Goal: Task Accomplishment & Management: Use online tool/utility

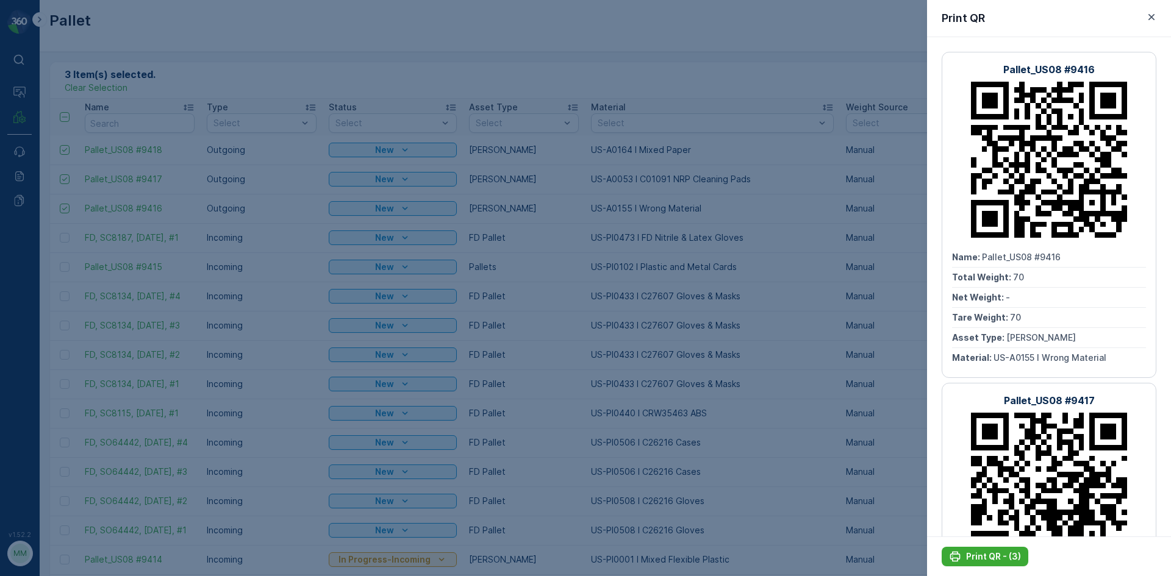
click at [552, 29] on div at bounding box center [585, 288] width 1171 height 576
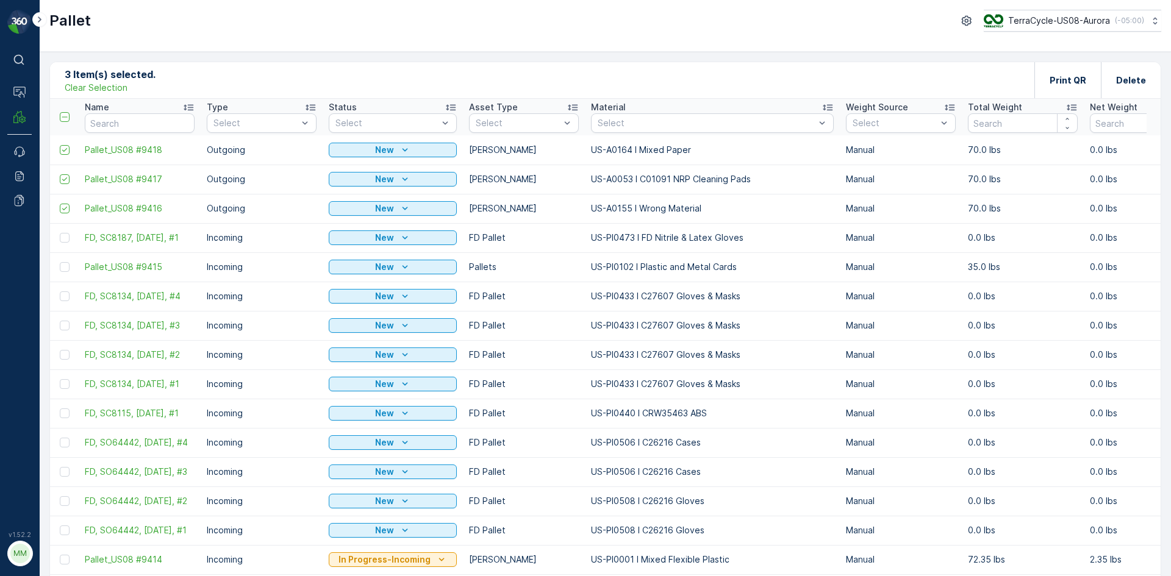
click at [92, 93] on p "Clear Selection" at bounding box center [96, 88] width 63 height 12
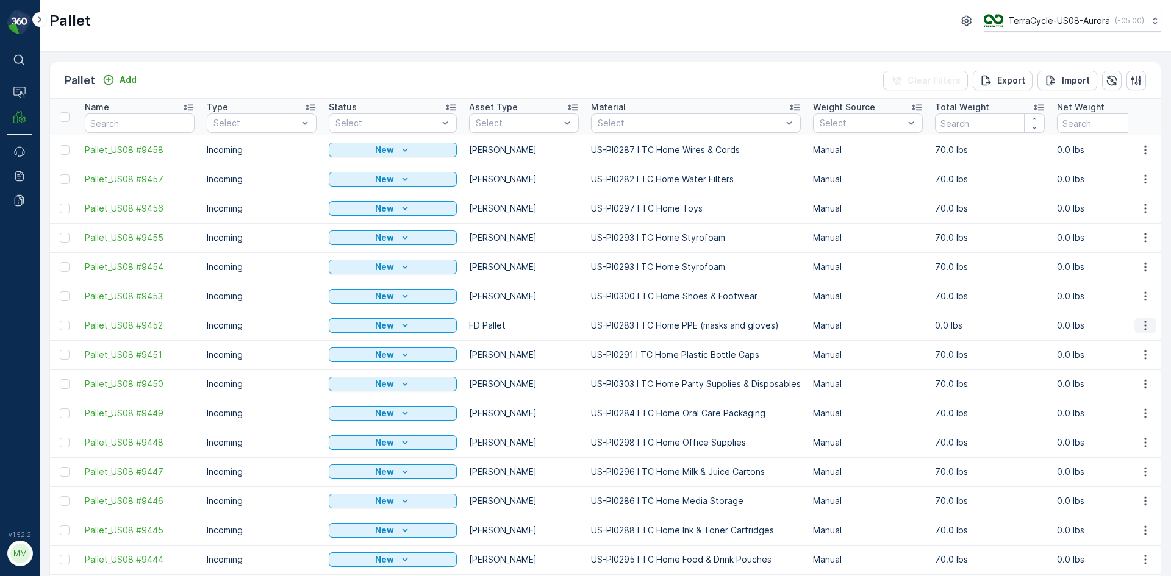
click at [1139, 323] on icon "button" at bounding box center [1145, 326] width 12 height 12
click at [1126, 356] on span "Edit Pallet" at bounding box center [1115, 361] width 41 height 12
click at [149, 323] on span "Pallet_US08 #9452" at bounding box center [140, 326] width 110 height 12
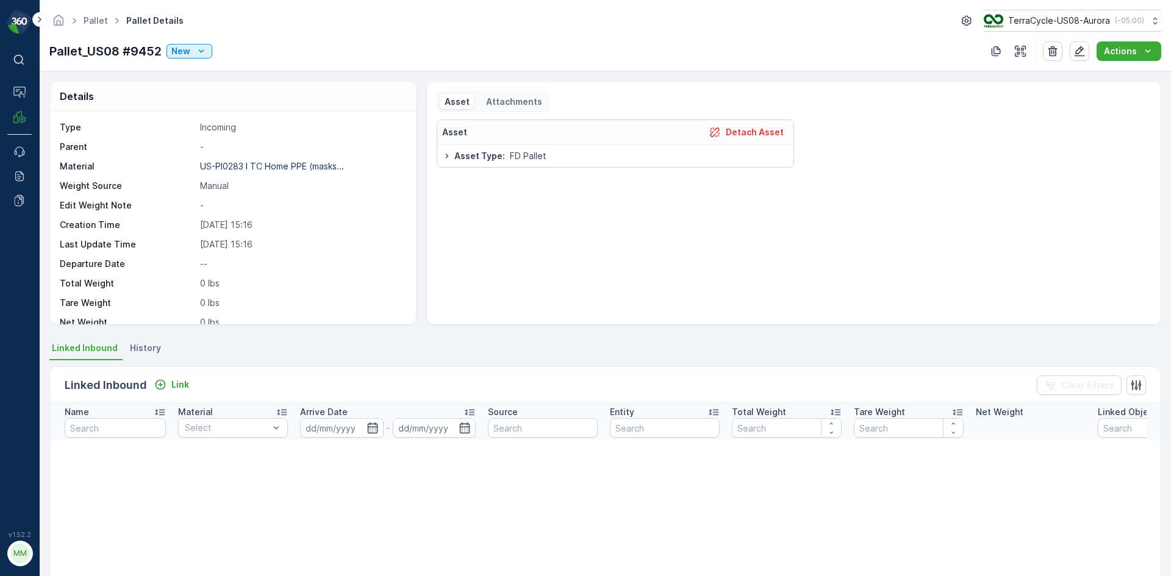
click at [446, 158] on icon at bounding box center [447, 156] width 10 height 10
click at [446, 154] on icon at bounding box center [447, 156] width 2 height 4
click at [491, 161] on span "Asset Type :" at bounding box center [479, 156] width 51 height 12
click at [460, 135] on p "Asset" at bounding box center [454, 132] width 25 height 12
click at [742, 133] on p "Detach Asset" at bounding box center [755, 132] width 58 height 12
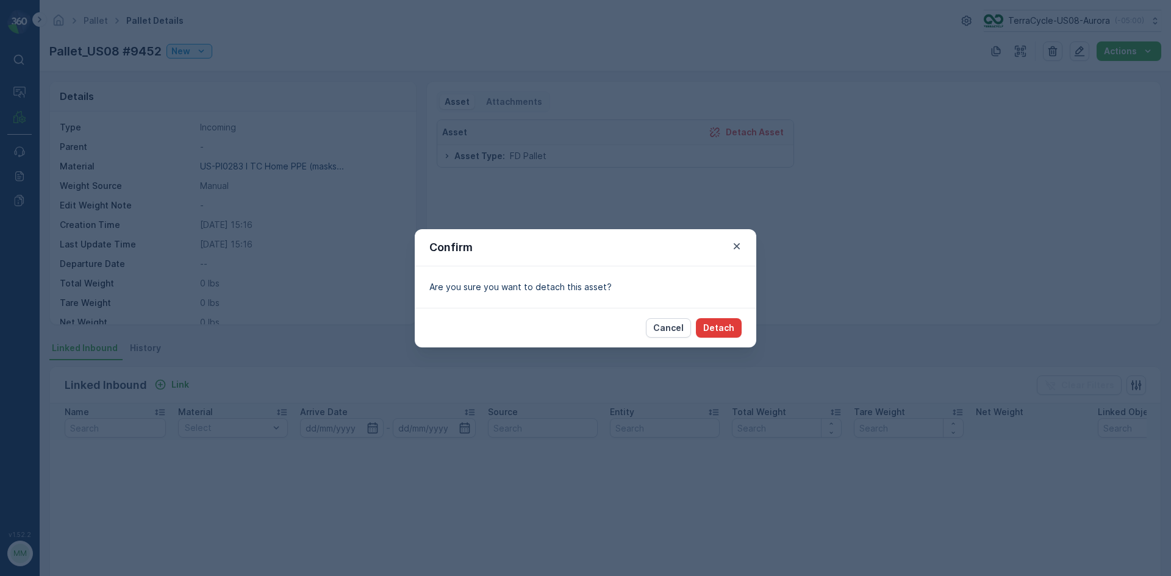
click at [723, 324] on p "Detach" at bounding box center [718, 328] width 31 height 12
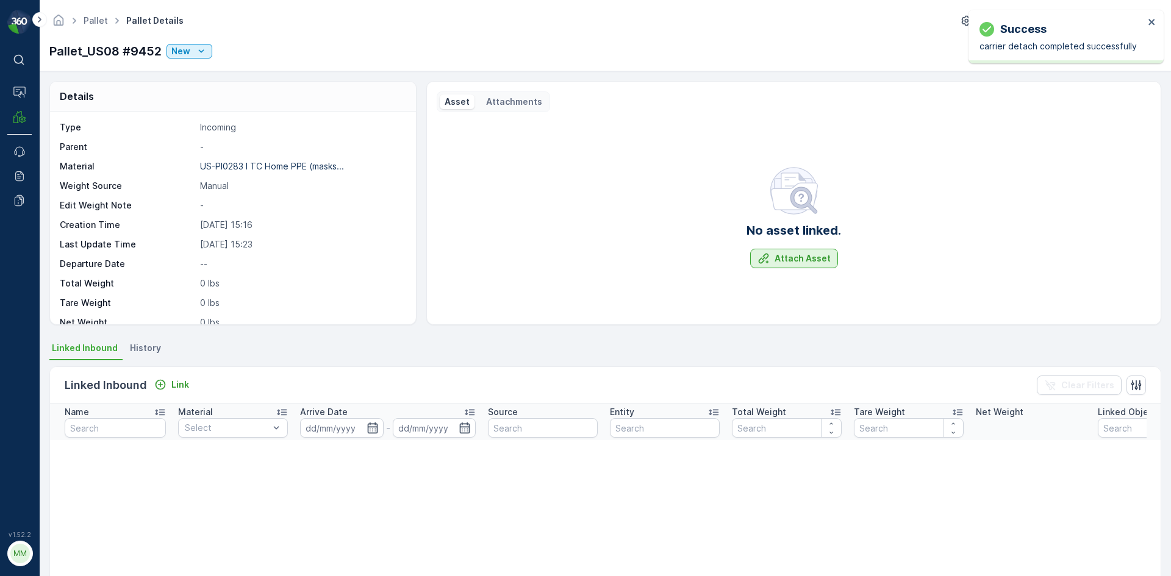
click at [792, 258] on p "Attach Asset" at bounding box center [802, 258] width 56 height 12
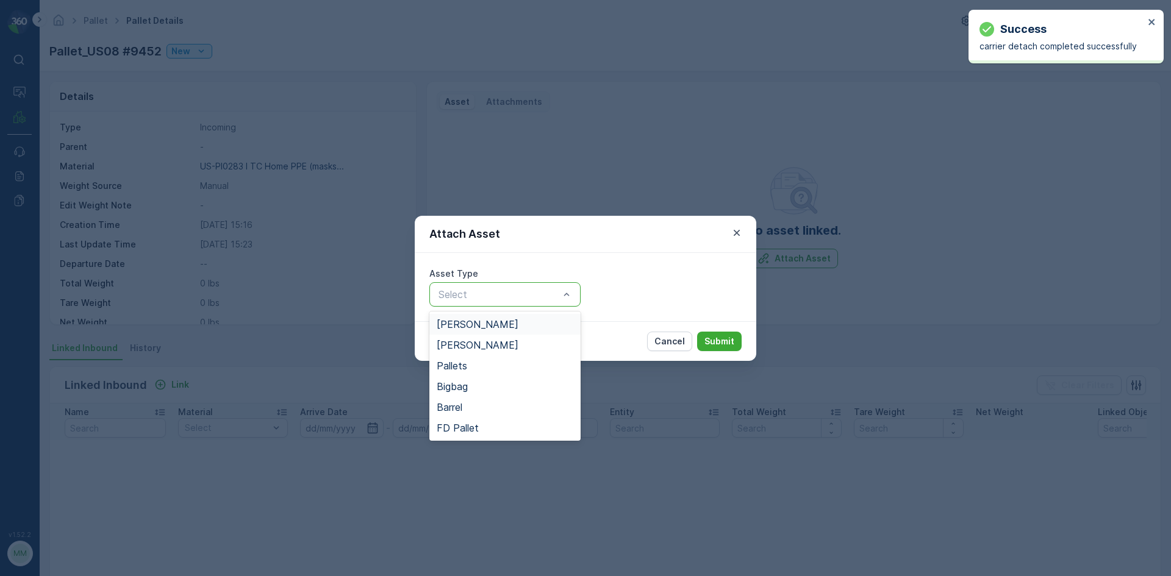
click at [460, 327] on span "[PERSON_NAME]" at bounding box center [478, 324] width 82 height 11
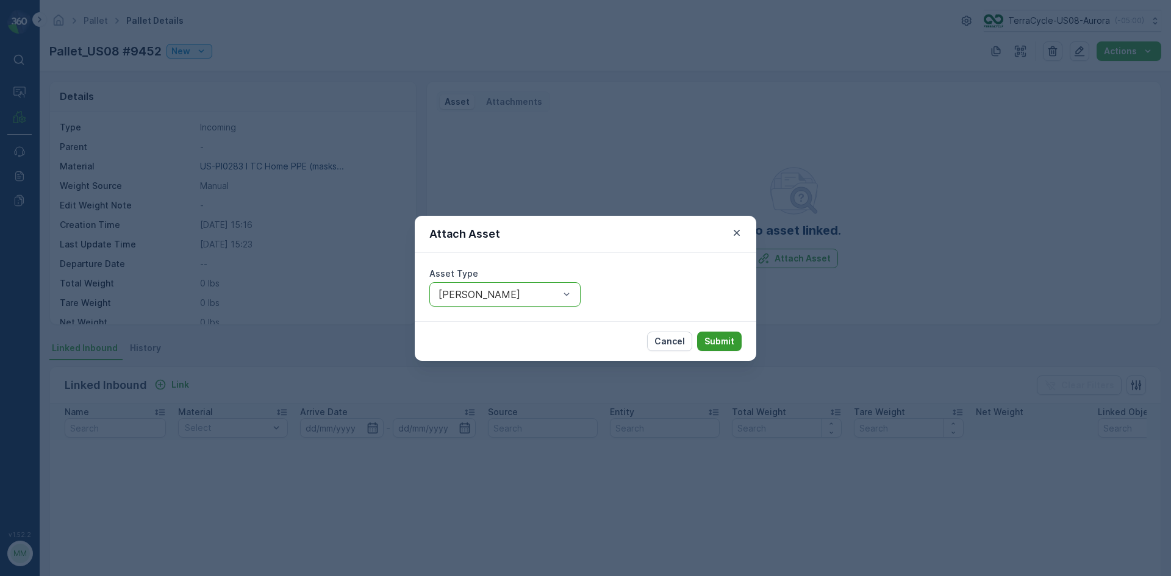
click at [718, 341] on p "Submit" at bounding box center [719, 341] width 30 height 12
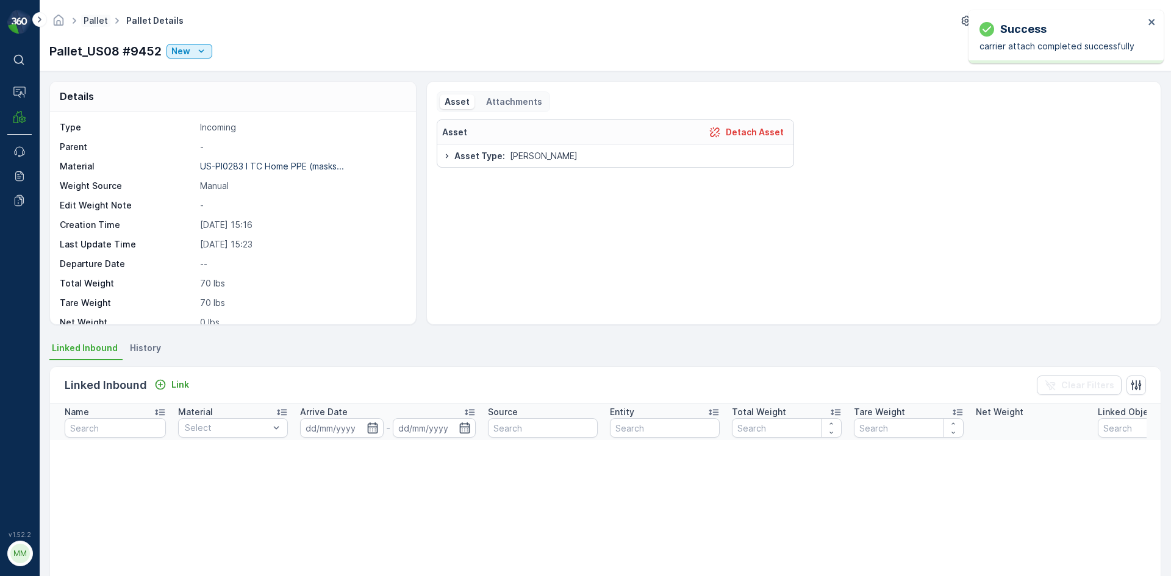
click at [91, 24] on link "Pallet" at bounding box center [96, 20] width 24 height 10
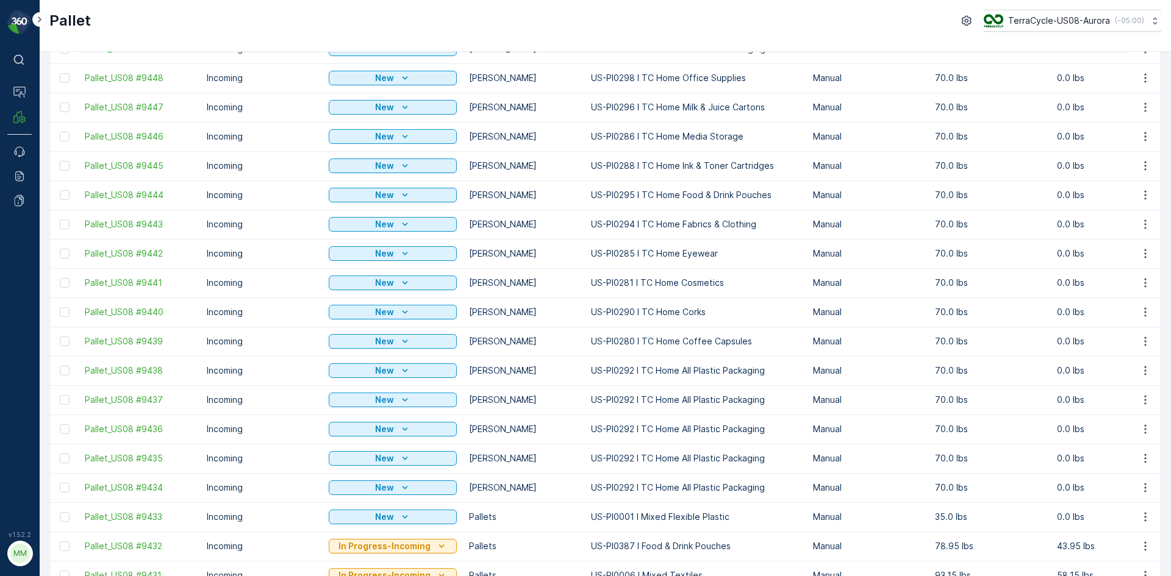
scroll to position [366, 0]
click at [65, 485] on div at bounding box center [65, 487] width 10 height 10
click at [60, 482] on input "checkbox" at bounding box center [60, 482] width 0 height 0
drag, startPoint x: 65, startPoint y: 460, endPoint x: 72, endPoint y: 430, distance: 31.2
click at [65, 460] on div at bounding box center [65, 457] width 10 height 10
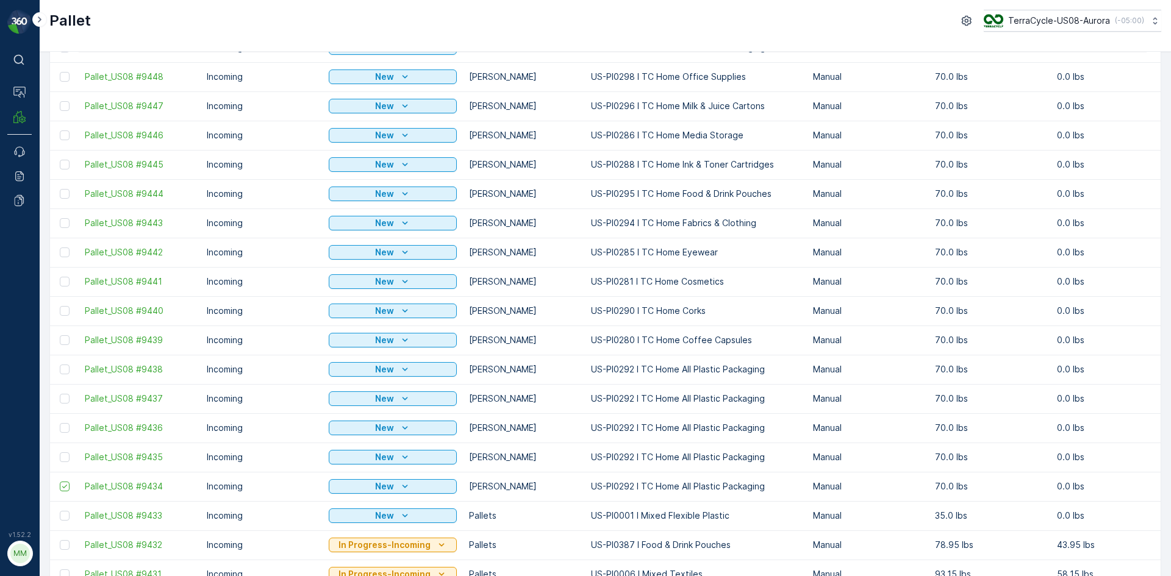
click at [60, 452] on input "checkbox" at bounding box center [60, 452] width 0 height 0
click at [69, 428] on div at bounding box center [65, 428] width 10 height 10
click at [60, 423] on input "checkbox" at bounding box center [60, 423] width 0 height 0
click at [67, 395] on div at bounding box center [65, 399] width 10 height 10
click at [60, 394] on input "checkbox" at bounding box center [60, 394] width 0 height 0
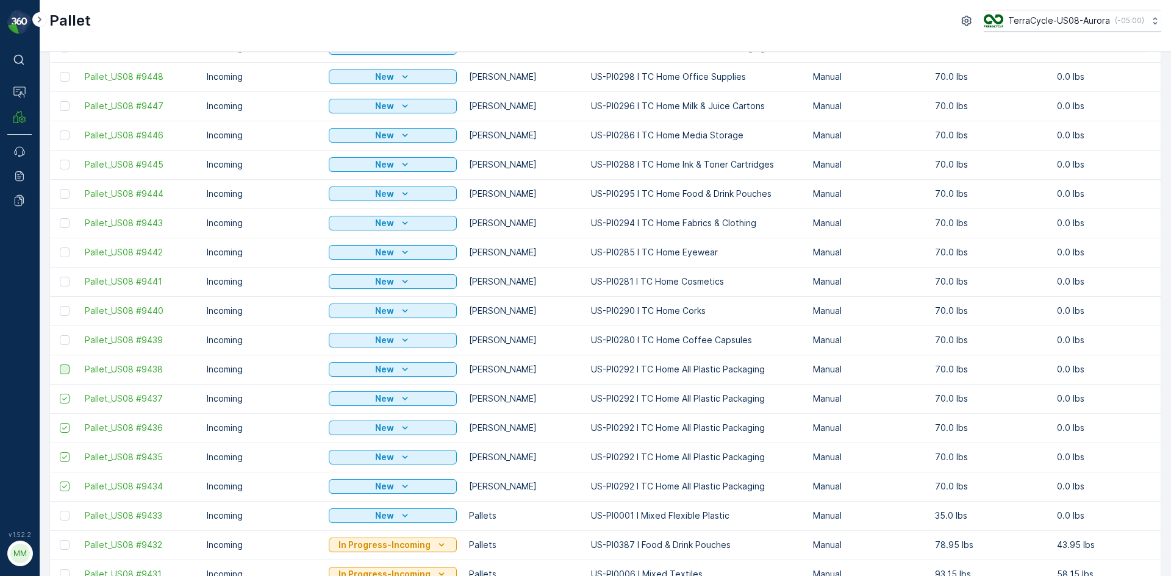
click at [65, 368] on div at bounding box center [65, 370] width 10 height 10
click at [60, 365] on input "checkbox" at bounding box center [60, 365] width 0 height 0
click at [63, 344] on div at bounding box center [65, 340] width 10 height 10
click at [60, 335] on input "checkbox" at bounding box center [60, 335] width 0 height 0
click at [64, 317] on td at bounding box center [64, 310] width 29 height 29
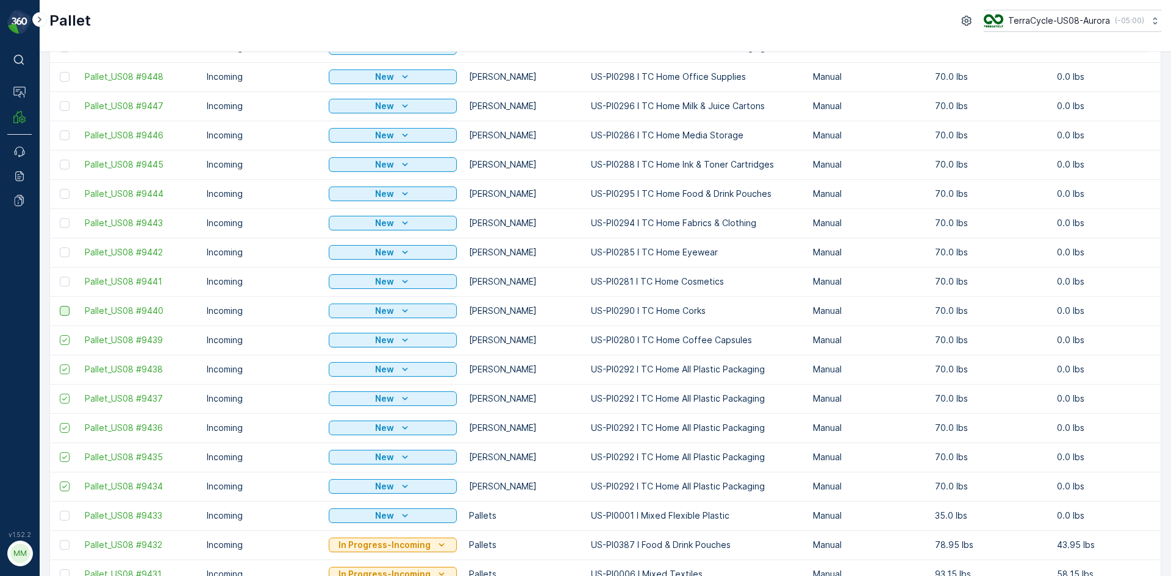
click at [63, 312] on div at bounding box center [65, 311] width 10 height 10
click at [60, 306] on input "checkbox" at bounding box center [60, 306] width 0 height 0
drag, startPoint x: 63, startPoint y: 281, endPoint x: 65, endPoint y: 252, distance: 28.7
click at [63, 281] on div at bounding box center [65, 282] width 10 height 10
click at [60, 277] on input "checkbox" at bounding box center [60, 277] width 0 height 0
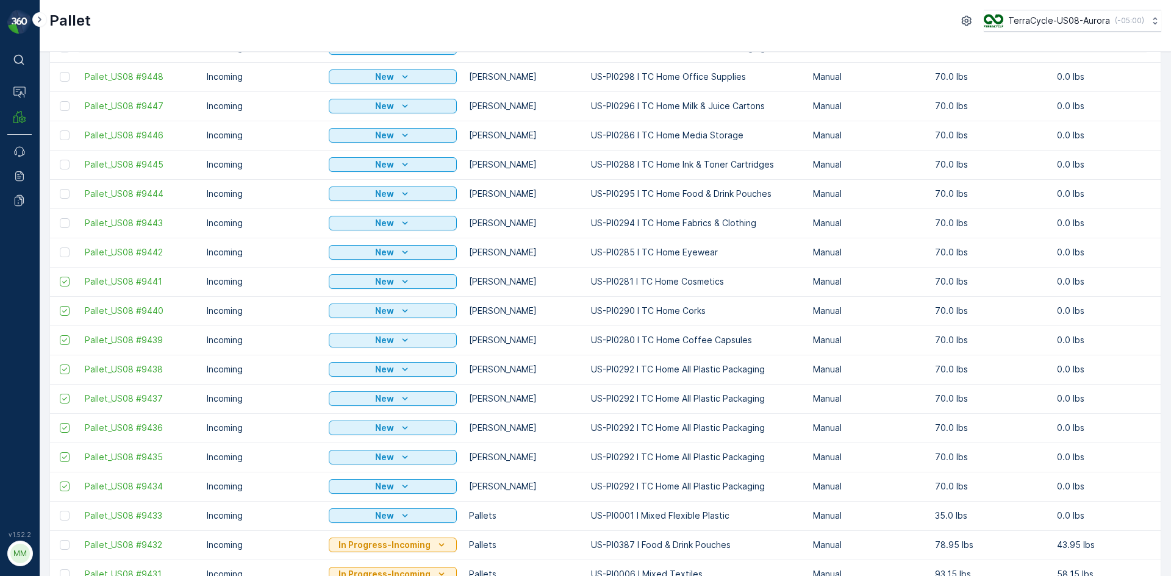
click at [66, 246] on td at bounding box center [64, 252] width 29 height 29
click at [65, 248] on div at bounding box center [65, 253] width 10 height 10
click at [60, 248] on input "checkbox" at bounding box center [60, 248] width 0 height 0
click at [62, 224] on div at bounding box center [65, 223] width 10 height 10
click at [60, 218] on input "checkbox" at bounding box center [60, 218] width 0 height 0
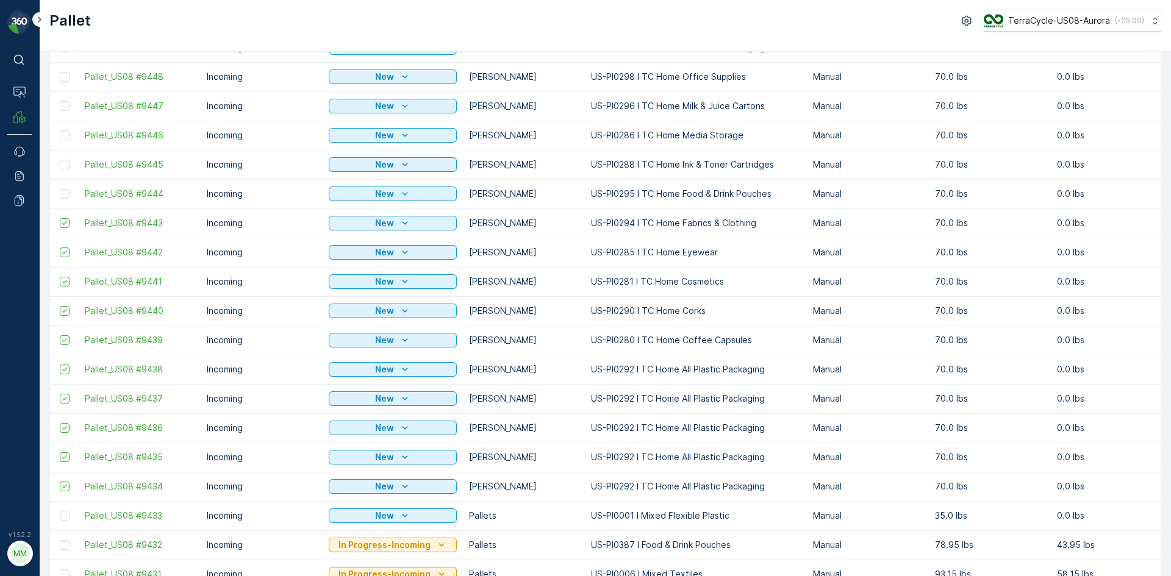
drag, startPoint x: 63, startPoint y: 197, endPoint x: 54, endPoint y: 187, distance: 13.4
click at [63, 197] on div at bounding box center [65, 194] width 10 height 10
click at [60, 189] on input "checkbox" at bounding box center [60, 189] width 0 height 0
click at [61, 166] on div at bounding box center [65, 165] width 10 height 10
click at [60, 160] on input "checkbox" at bounding box center [60, 160] width 0 height 0
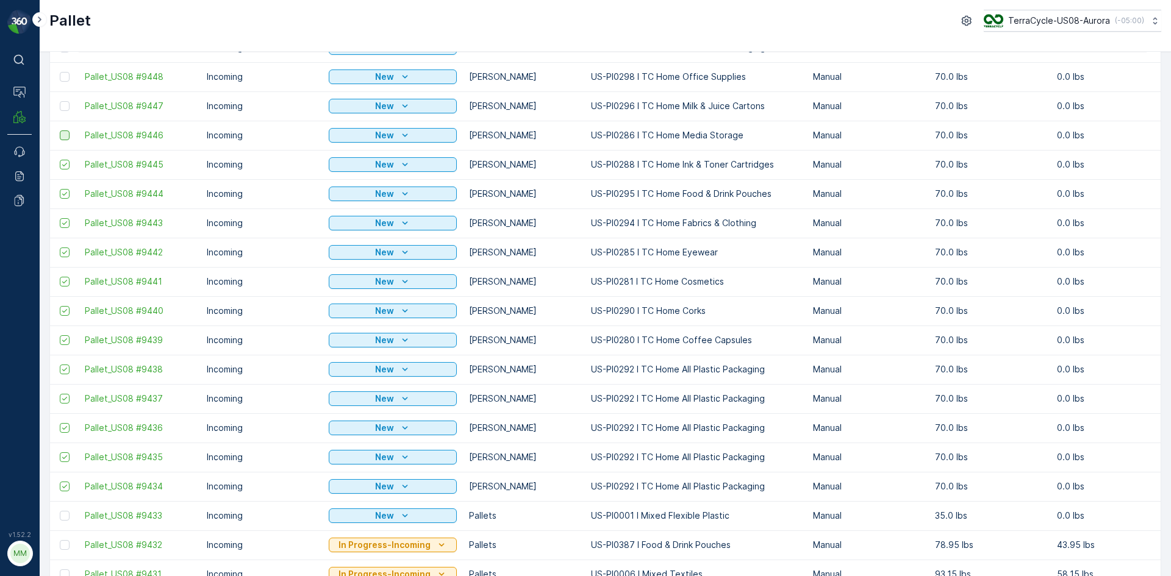
click at [65, 135] on div at bounding box center [65, 135] width 10 height 10
click at [60, 130] on input "checkbox" at bounding box center [60, 130] width 0 height 0
click at [63, 110] on div at bounding box center [65, 106] width 10 height 10
click at [60, 101] on input "checkbox" at bounding box center [60, 101] width 0 height 0
click at [64, 80] on div at bounding box center [65, 77] width 10 height 10
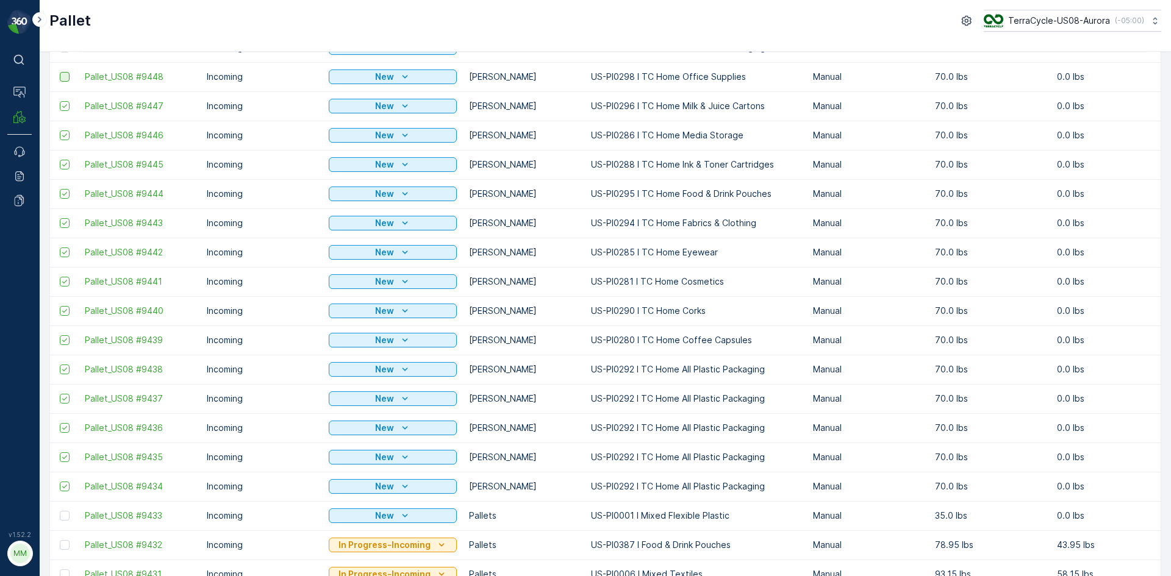
click at [60, 72] on input "checkbox" at bounding box center [60, 72] width 0 height 0
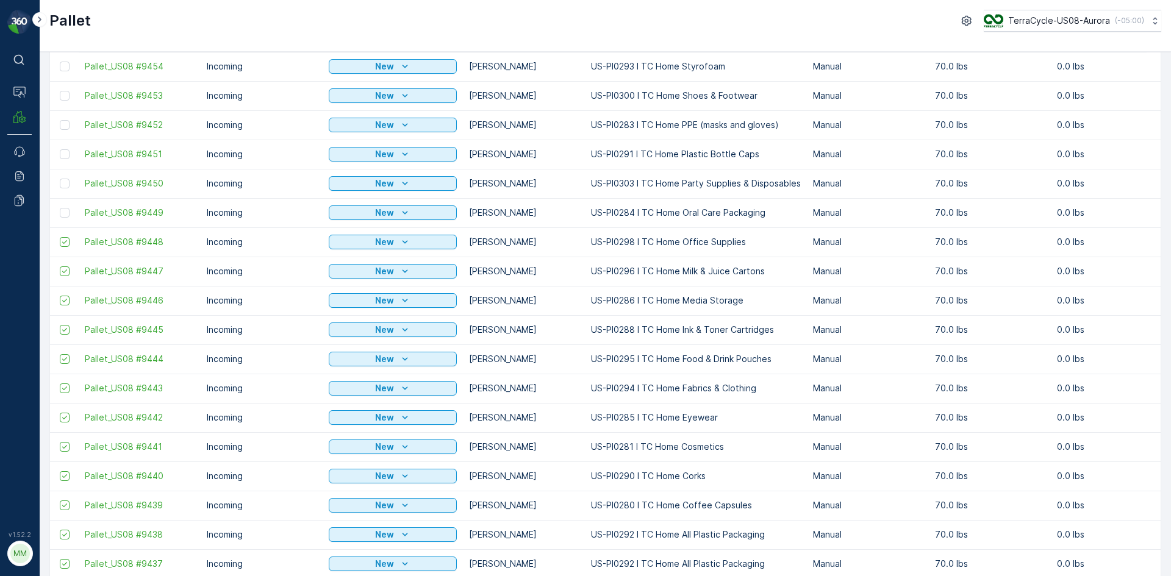
scroll to position [183, 0]
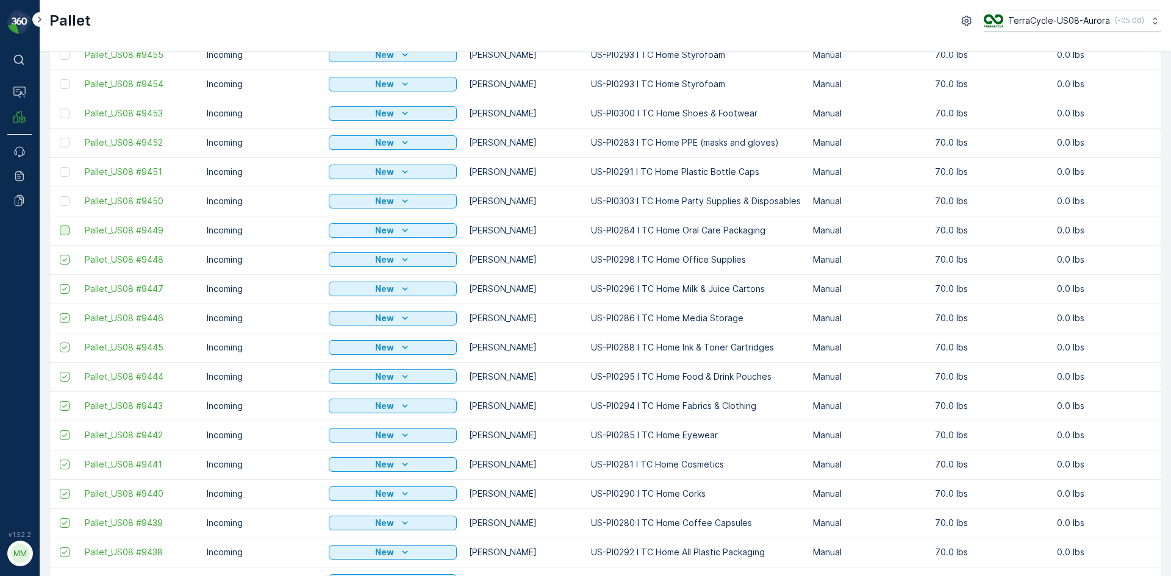
click at [66, 226] on div at bounding box center [65, 231] width 10 height 10
click at [60, 226] on input "checkbox" at bounding box center [60, 226] width 0 height 0
click at [63, 200] on div at bounding box center [65, 201] width 10 height 10
click at [60, 196] on input "checkbox" at bounding box center [60, 196] width 0 height 0
click at [62, 173] on div at bounding box center [65, 172] width 10 height 10
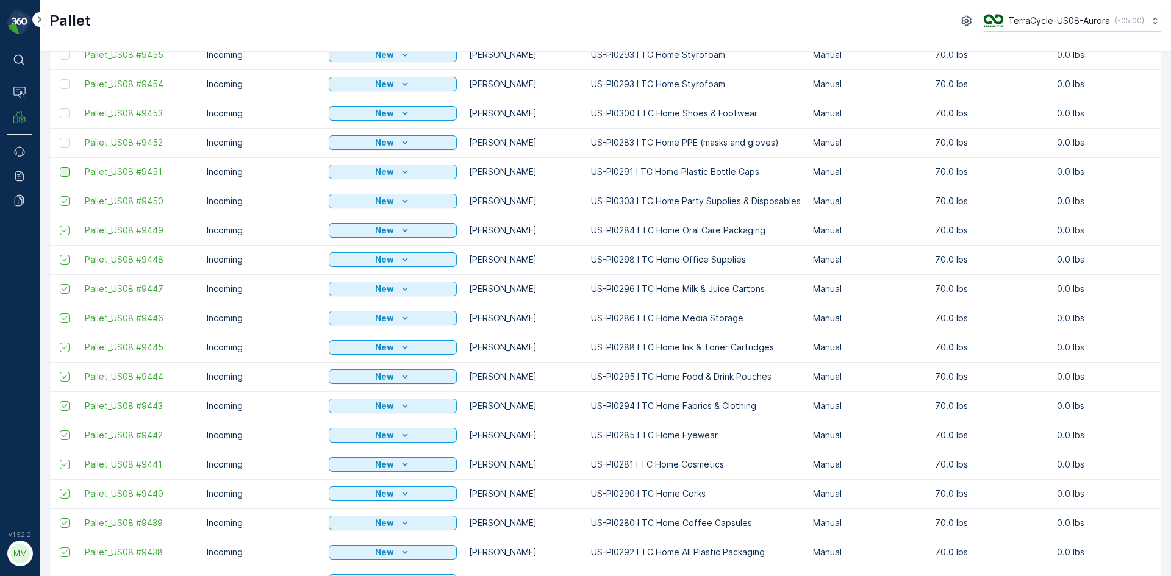
click at [60, 167] on input "checkbox" at bounding box center [60, 167] width 0 height 0
click at [65, 146] on div at bounding box center [65, 143] width 10 height 10
click at [60, 138] on input "checkbox" at bounding box center [60, 138] width 0 height 0
drag, startPoint x: 62, startPoint y: 116, endPoint x: 101, endPoint y: 159, distance: 57.8
click at [61, 116] on div at bounding box center [65, 114] width 10 height 10
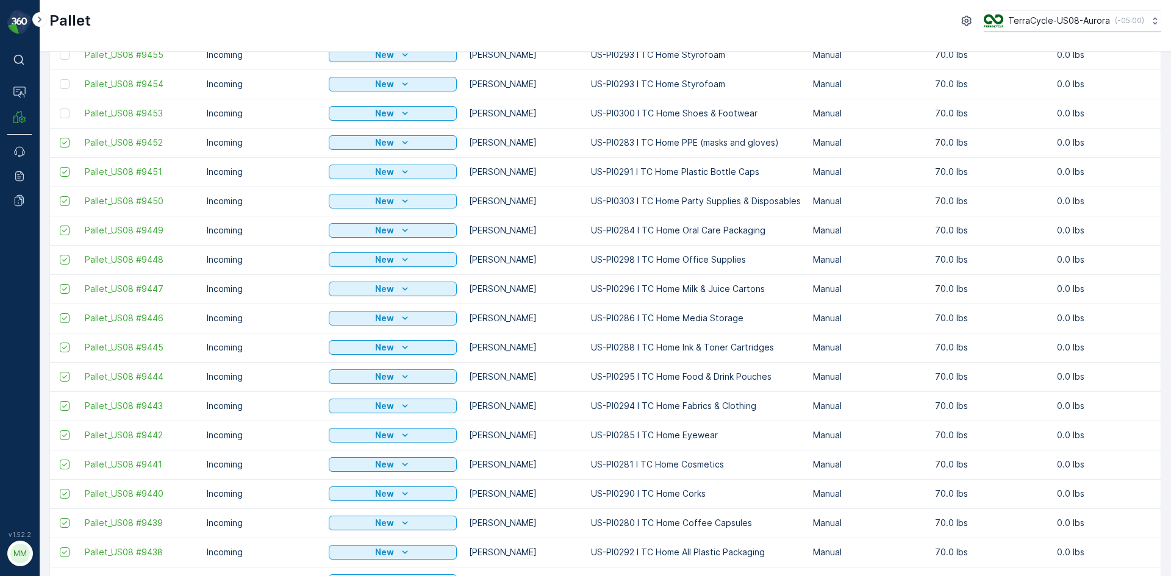
click at [60, 109] on input "checkbox" at bounding box center [60, 109] width 0 height 0
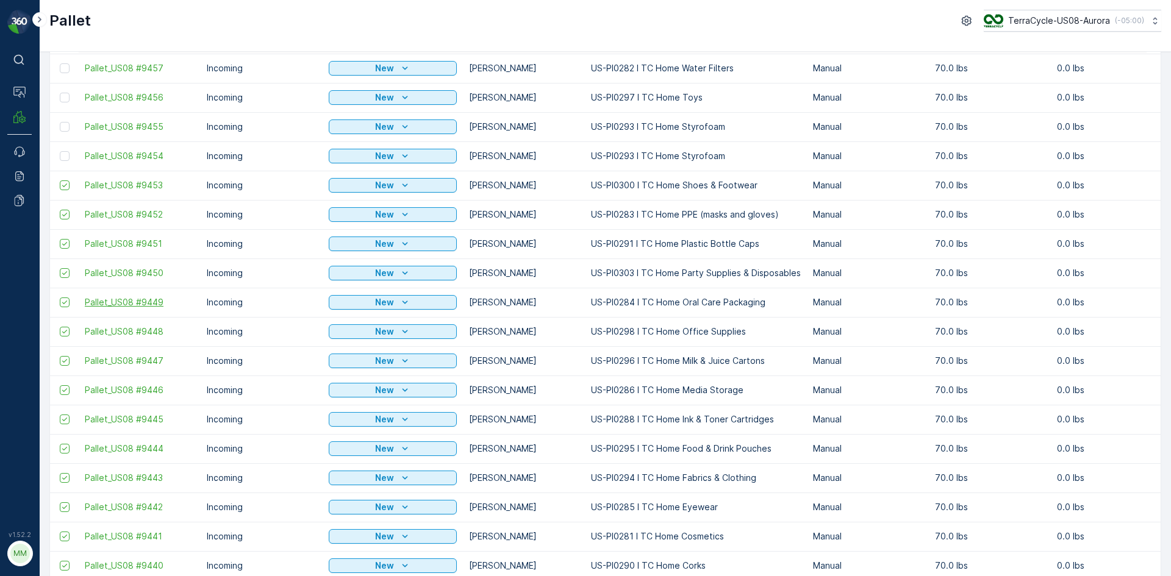
scroll to position [0, 0]
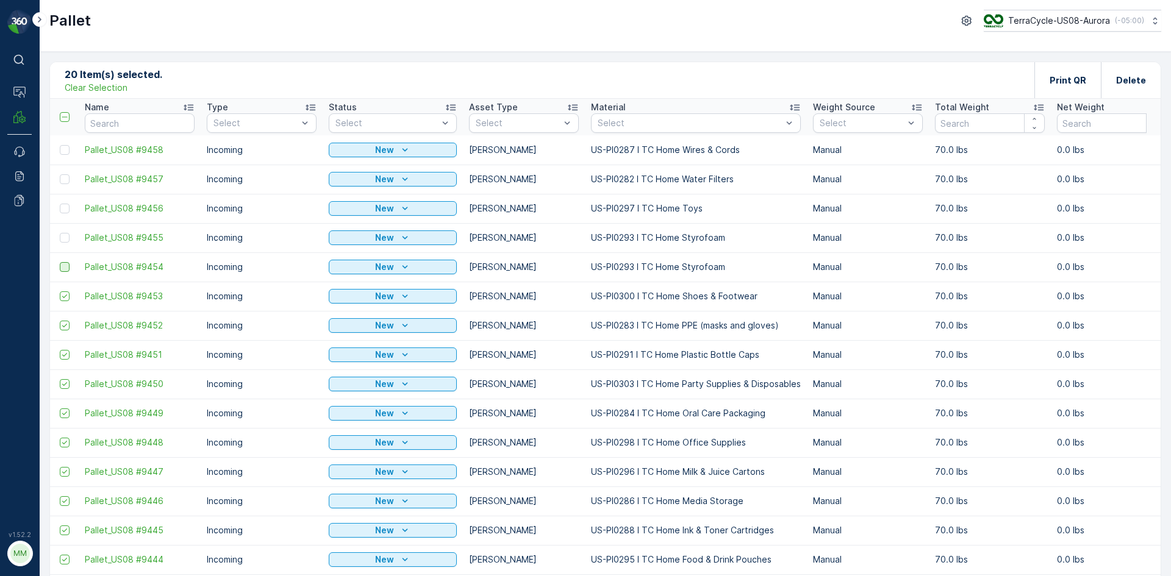
click at [63, 265] on div at bounding box center [65, 267] width 10 height 10
click at [60, 262] on input "checkbox" at bounding box center [60, 262] width 0 height 0
click at [62, 241] on div at bounding box center [65, 238] width 10 height 10
click at [60, 233] on input "checkbox" at bounding box center [60, 233] width 0 height 0
click at [63, 209] on div at bounding box center [65, 209] width 10 height 10
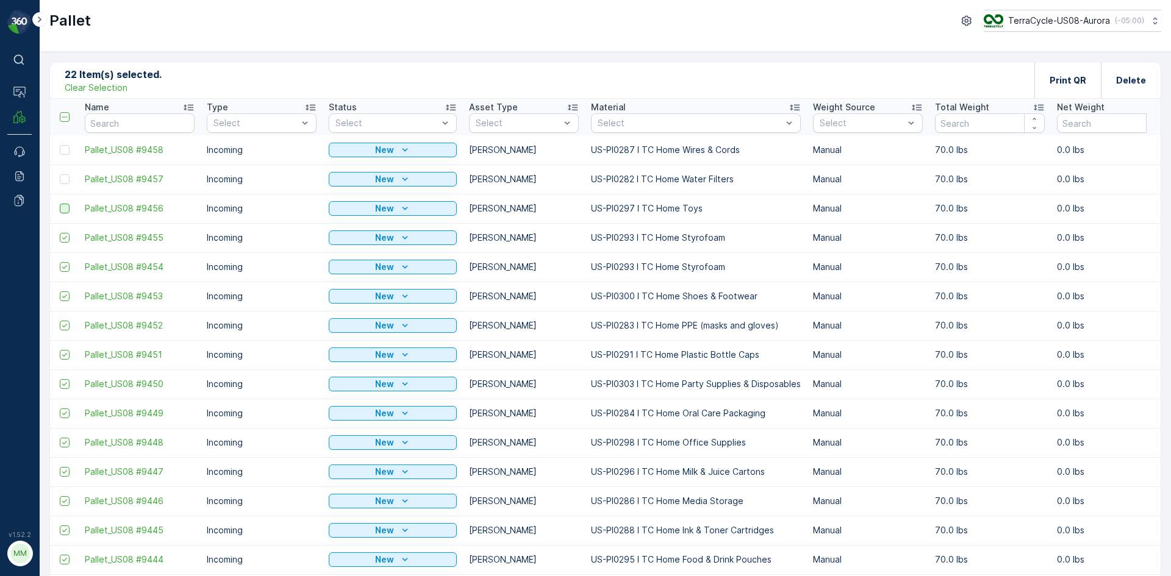
click at [60, 204] on input "checkbox" at bounding box center [60, 204] width 0 height 0
click at [63, 185] on td at bounding box center [64, 179] width 29 height 29
drag, startPoint x: 68, startPoint y: 151, endPoint x: 68, endPoint y: 172, distance: 21.3
click at [68, 150] on div at bounding box center [65, 150] width 10 height 10
click at [60, 145] on input "checkbox" at bounding box center [60, 145] width 0 height 0
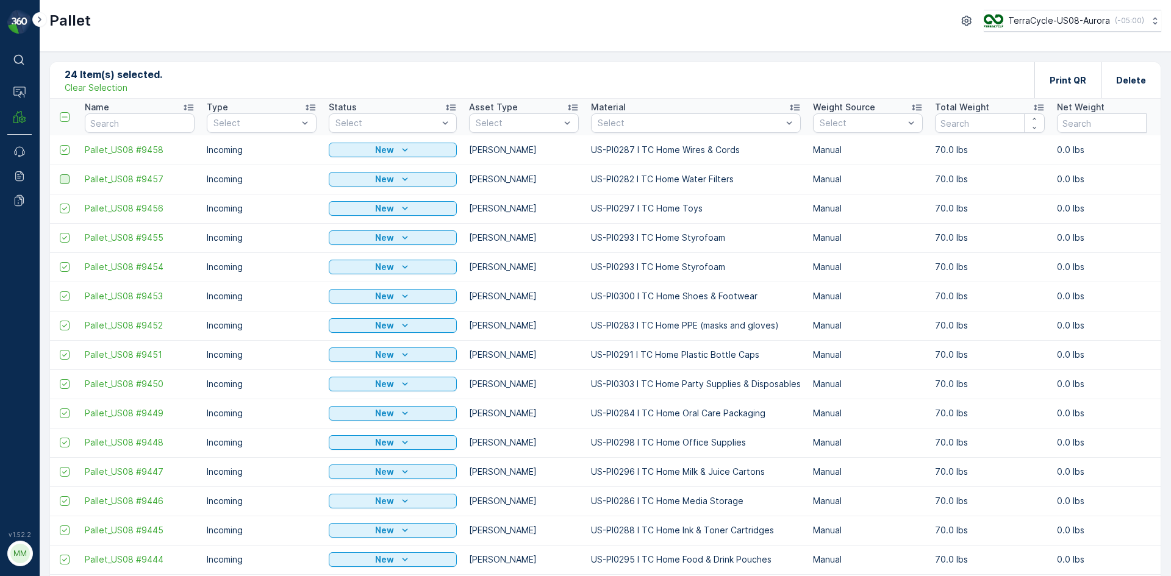
click at [65, 177] on div at bounding box center [65, 179] width 10 height 10
click at [60, 174] on input "checkbox" at bounding box center [60, 174] width 0 height 0
click at [1048, 83] on div "Print QR" at bounding box center [1067, 80] width 66 height 36
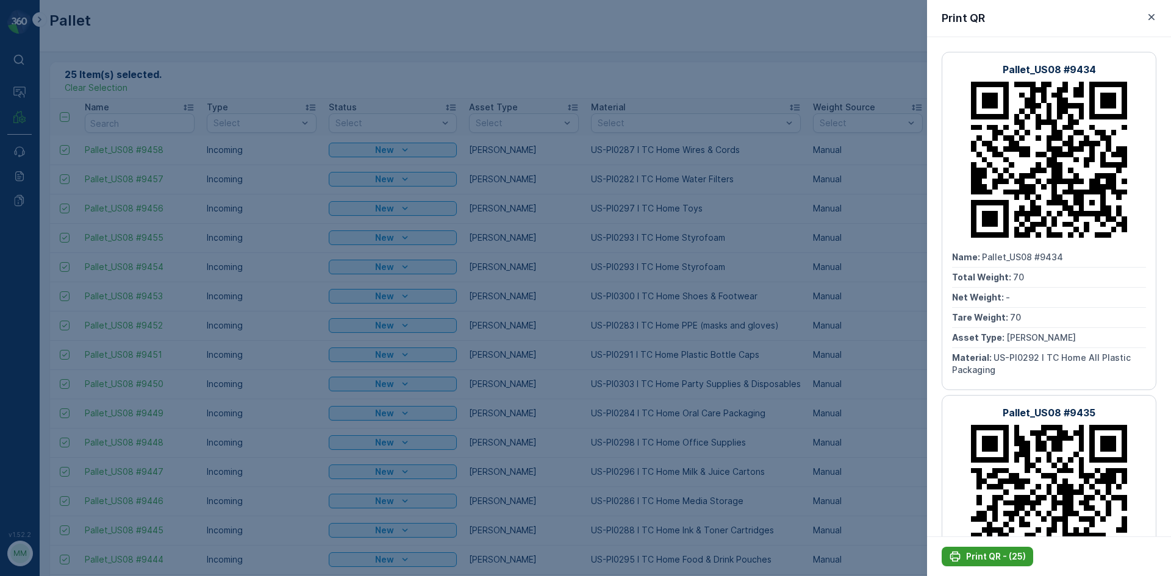
click at [984, 556] on p "Print QR - (25)" at bounding box center [996, 557] width 60 height 12
click at [1154, 11] on div "Print QR" at bounding box center [1049, 18] width 244 height 37
click at [1149, 19] on icon "button" at bounding box center [1151, 17] width 6 height 6
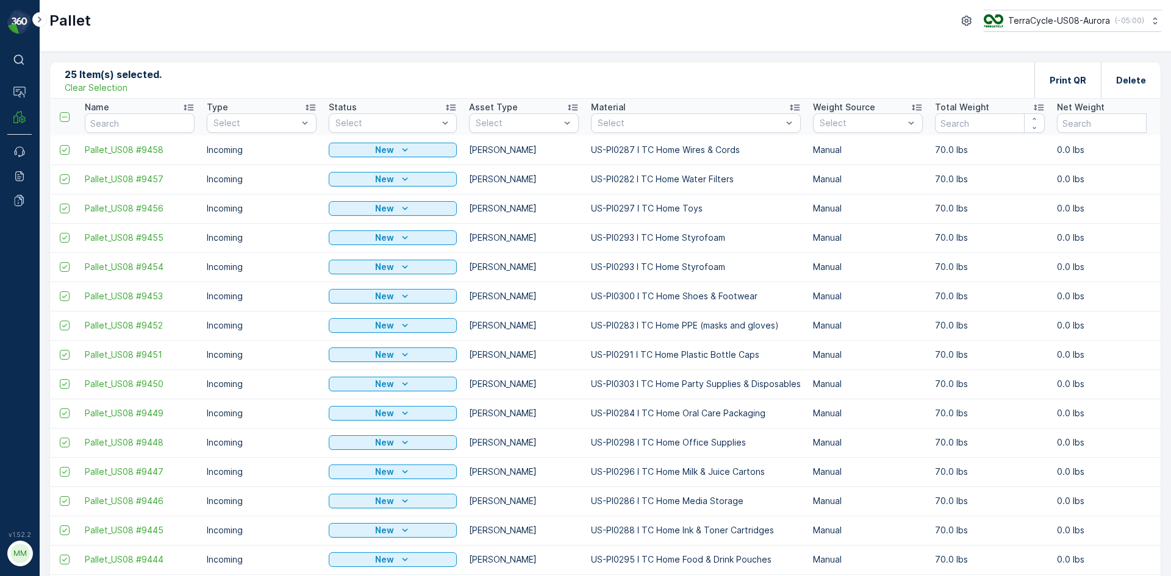
click at [84, 87] on p "Clear Selection" at bounding box center [96, 88] width 63 height 12
